Goal: Navigation & Orientation: Find specific page/section

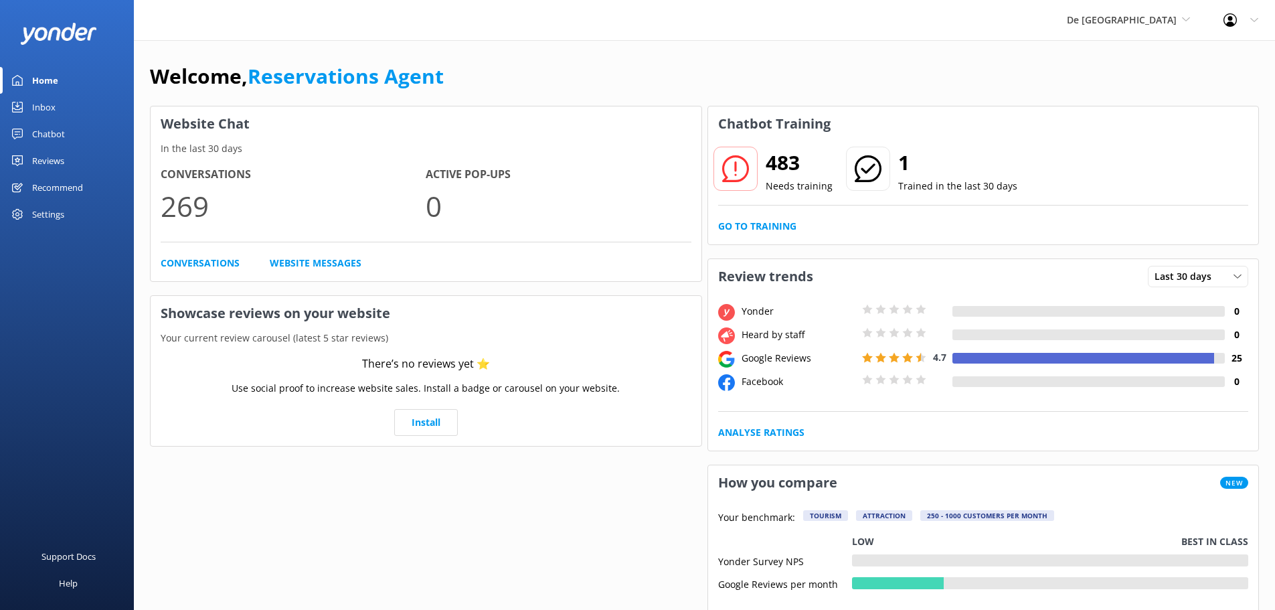
click at [46, 103] on div "Inbox" at bounding box center [43, 107] width 23 height 27
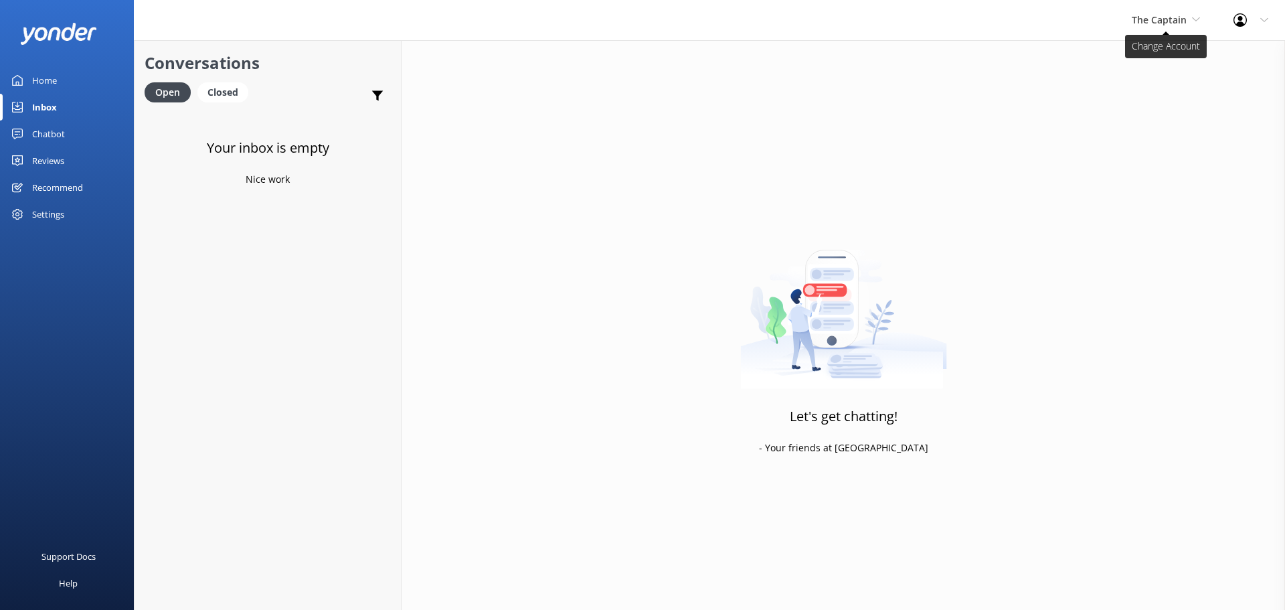
click at [1185, 25] on span "The Captain" at bounding box center [1159, 19] width 55 height 13
click at [1156, 87] on link "Aruba's Activities Expert" at bounding box center [1182, 88] width 134 height 32
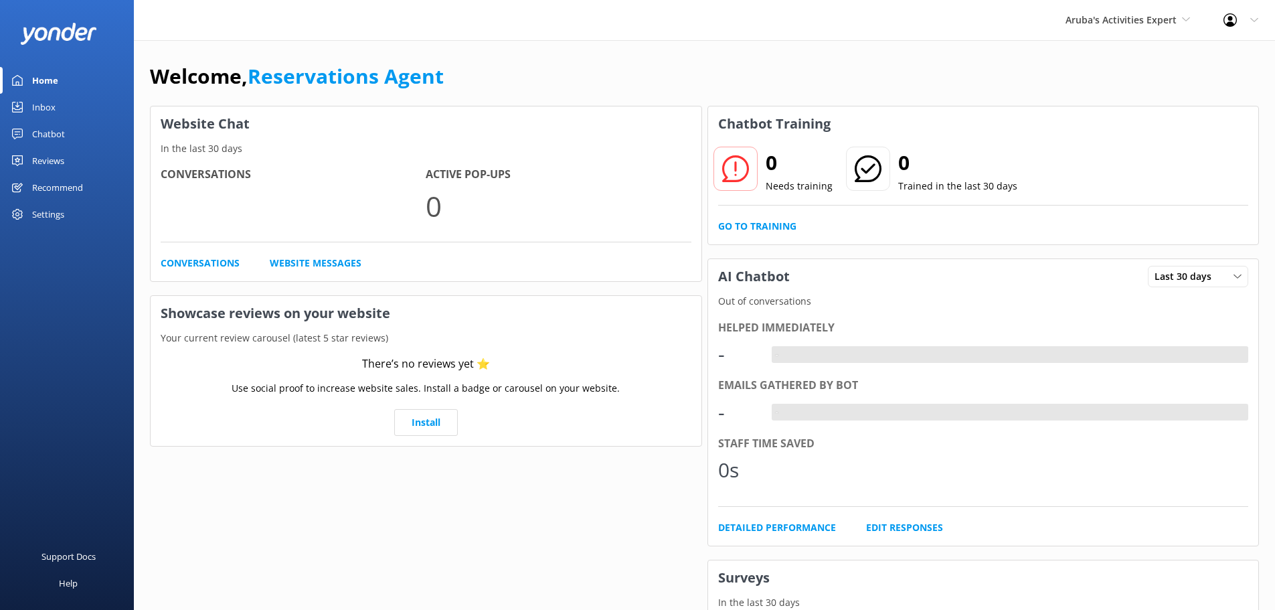
click at [40, 106] on div "Inbox" at bounding box center [43, 107] width 23 height 27
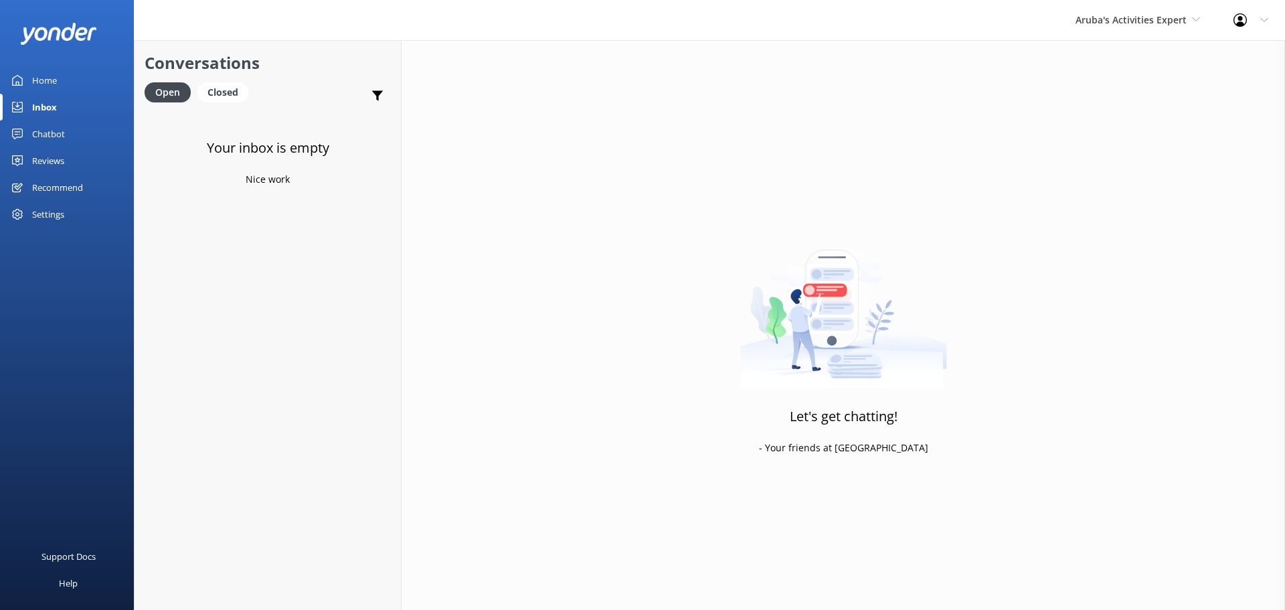
click at [1133, 31] on div "Aruba's Activities Expert [GEOGRAPHIC_DATA] [GEOGRAPHIC_DATA]'s Activities Expe…" at bounding box center [1138, 20] width 158 height 40
click at [1118, 118] on link "The Captain" at bounding box center [1126, 120] width 134 height 32
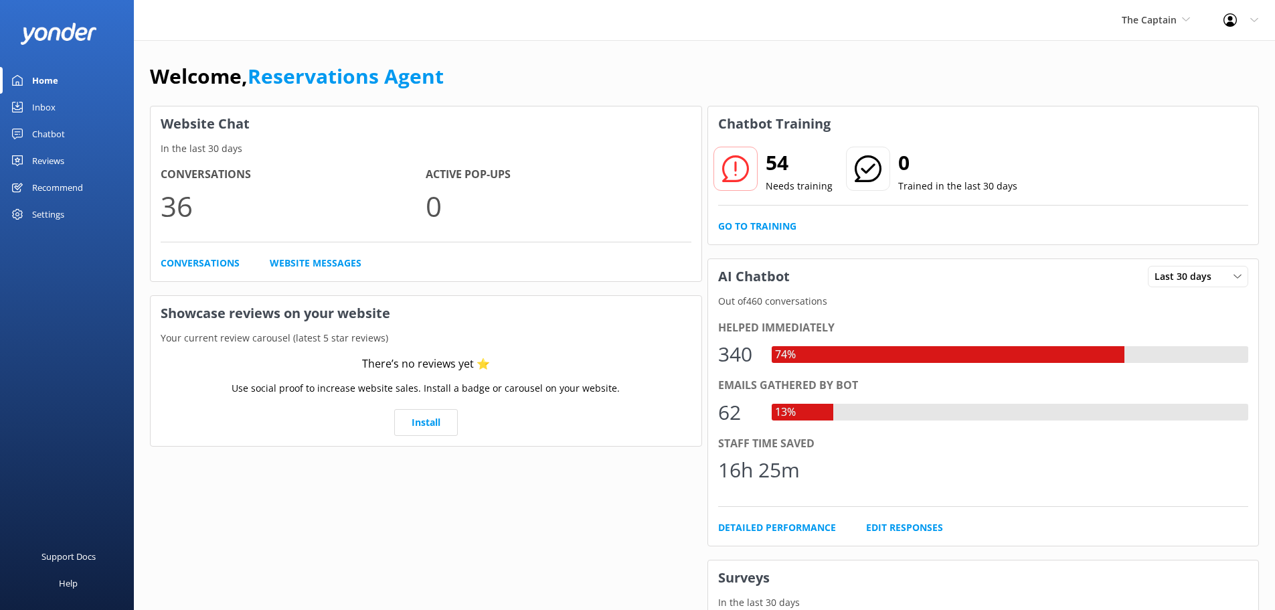
click at [52, 111] on div "Inbox" at bounding box center [43, 107] width 23 height 27
